Goal: Task Accomplishment & Management: Manage account settings

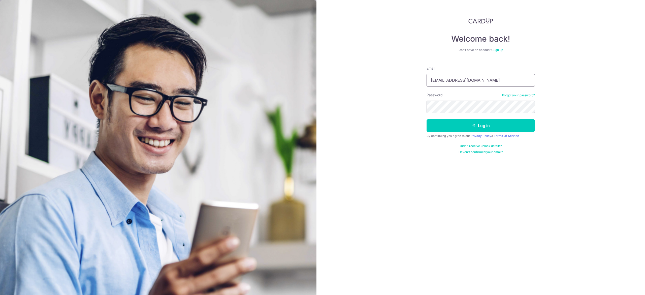
type input "[EMAIL_ADDRESS][DOMAIN_NAME]"
click at [496, 122] on button "Log in" at bounding box center [480, 125] width 108 height 13
